Goal: Check status: Check status

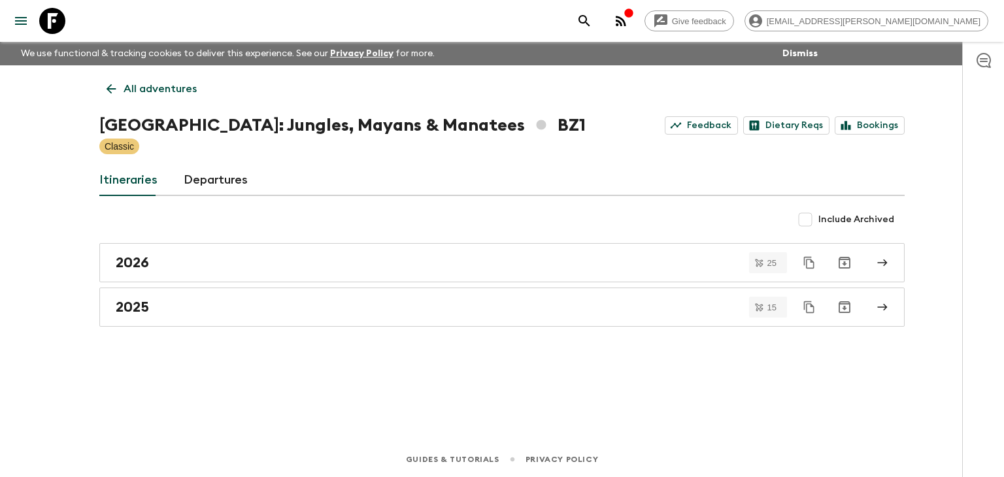
drag, startPoint x: 563, startPoint y: 343, endPoint x: 486, endPoint y: 329, distance: 78.5
click at [562, 341] on div "All adventures [GEOGRAPHIC_DATA]: Jungles, Mayans & Manatees BZ1 Feedback Dieta…" at bounding box center [502, 235] width 837 height 340
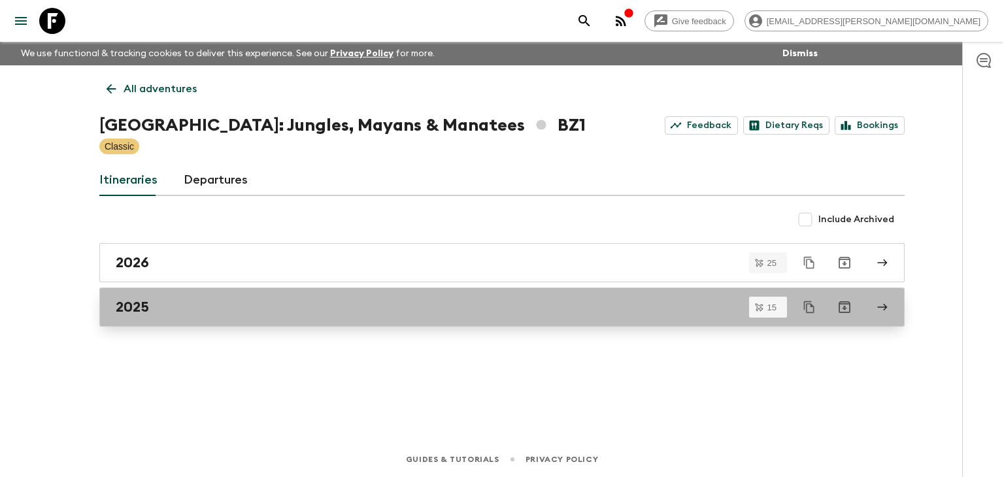
click at [165, 309] on div "2025" at bounding box center [490, 307] width 748 height 17
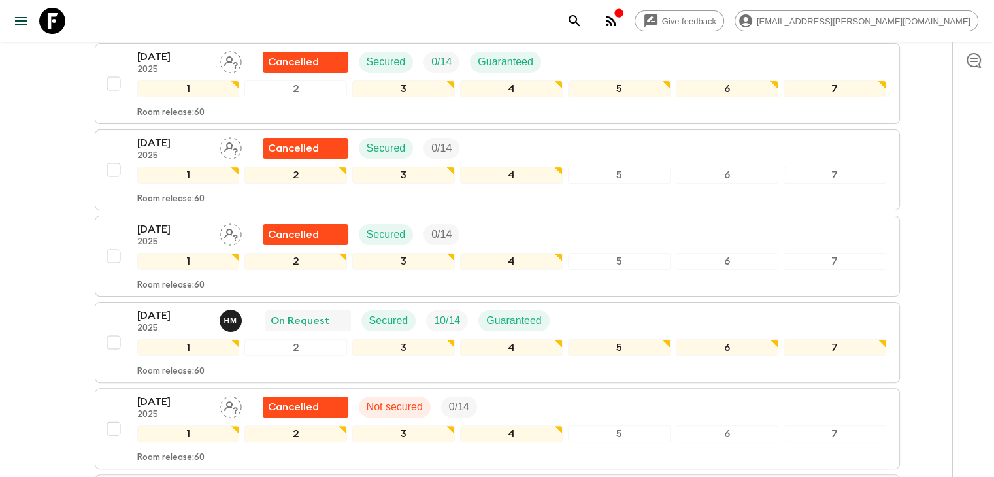
scroll to position [458, 0]
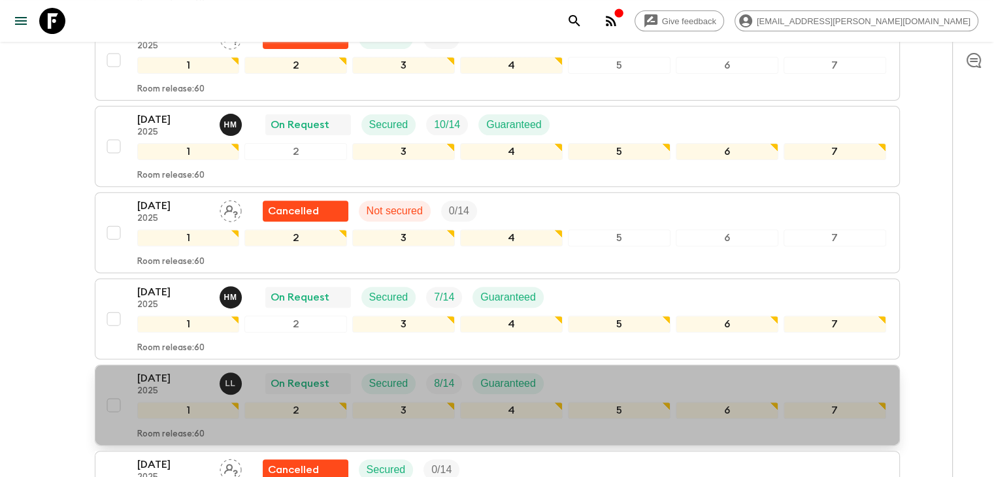
click at [157, 371] on p "[DATE]" at bounding box center [173, 379] width 72 height 16
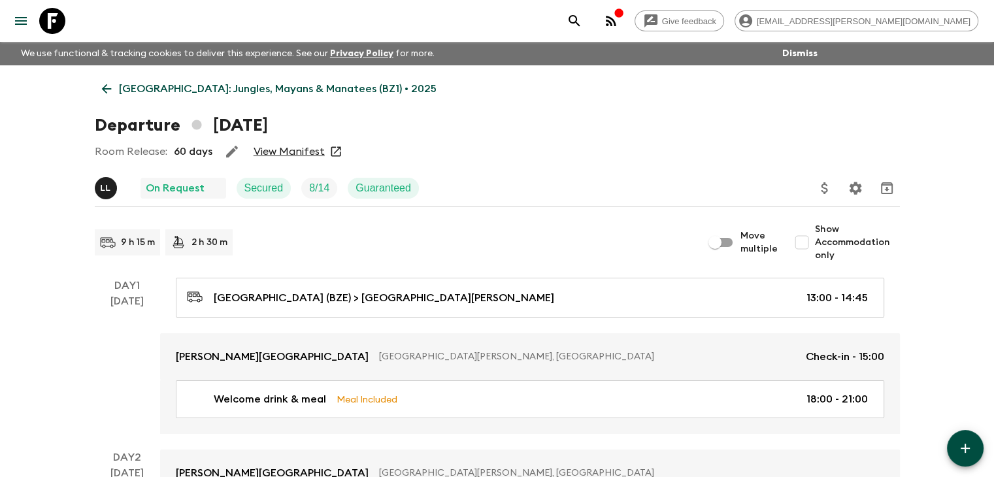
click at [303, 152] on link "View Manifest" at bounding box center [289, 151] width 71 height 13
